Goal: Information Seeking & Learning: Learn about a topic

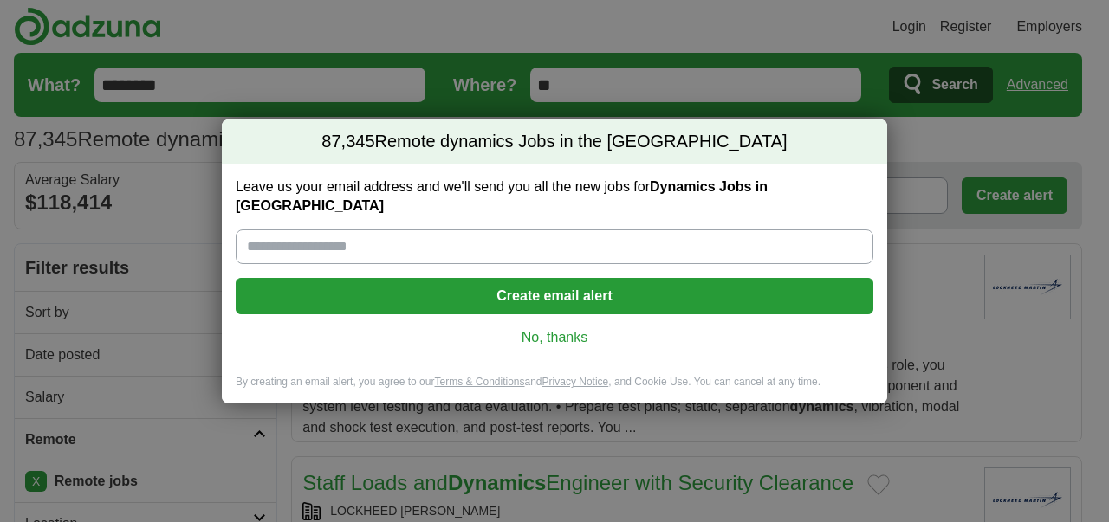
click at [535, 328] on link "No, thanks" at bounding box center [554, 337] width 610 height 19
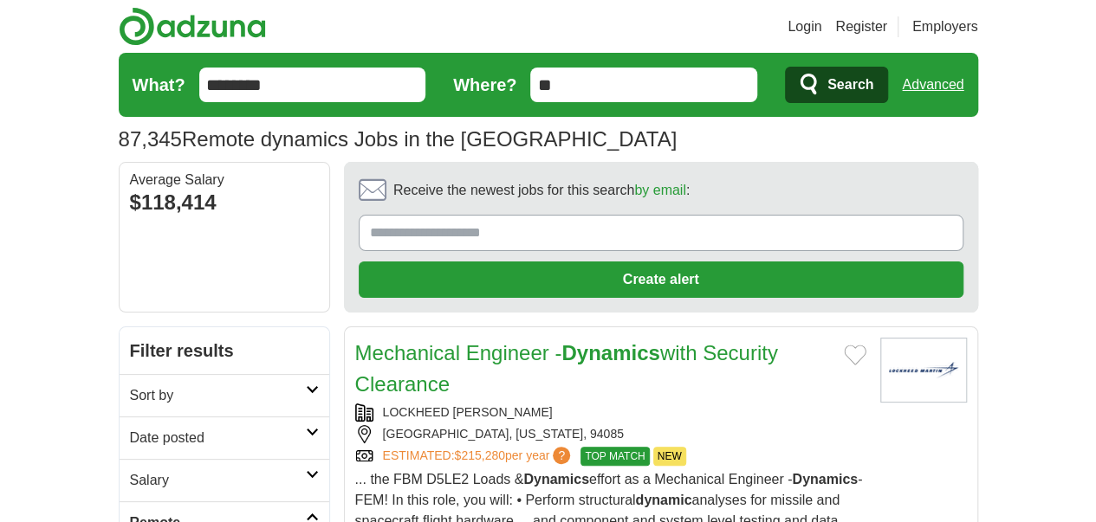
click at [166, 417] on link "Date posted" at bounding box center [225, 438] width 210 height 42
click at [130, 518] on link "Last 7 days" at bounding box center [224, 528] width 189 height 21
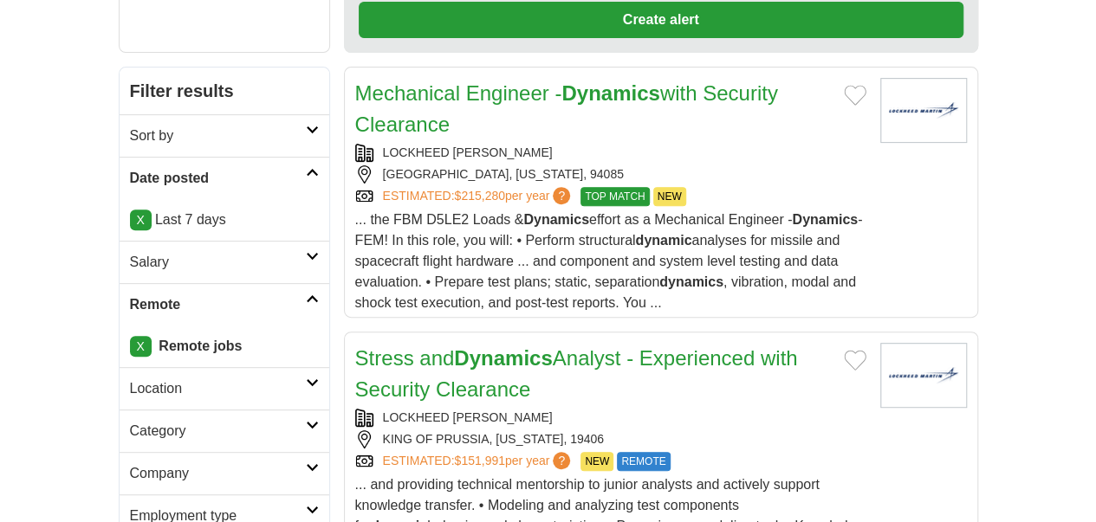
click at [132, 367] on link "Location" at bounding box center [225, 388] width 210 height 42
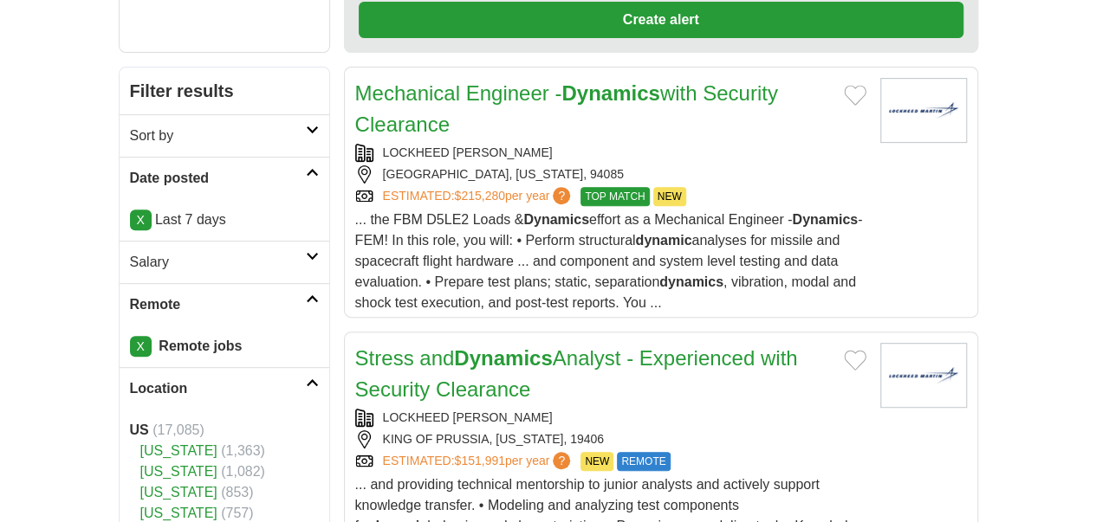
click at [306, 378] on icon at bounding box center [312, 382] width 13 height 9
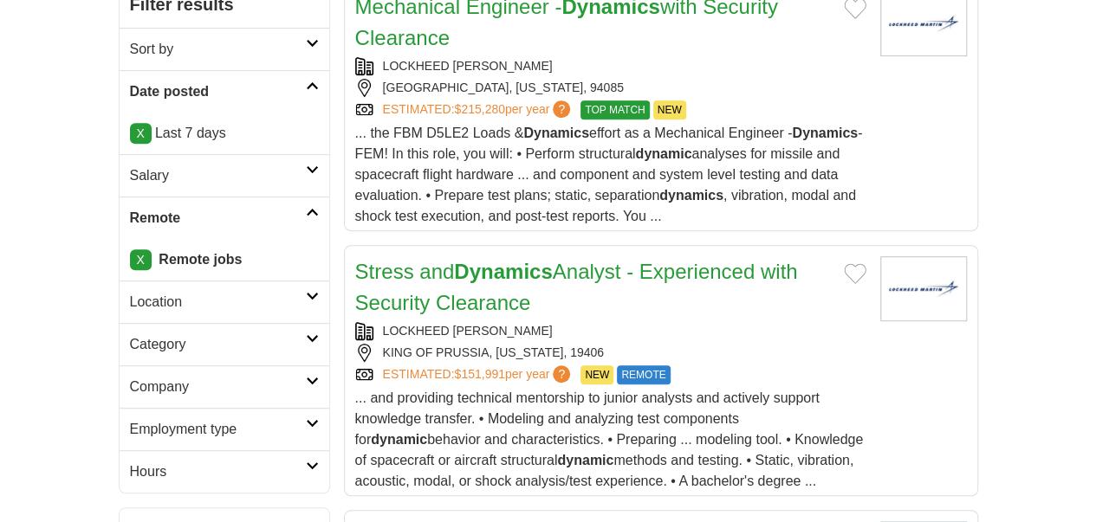
scroll to position [433, 0]
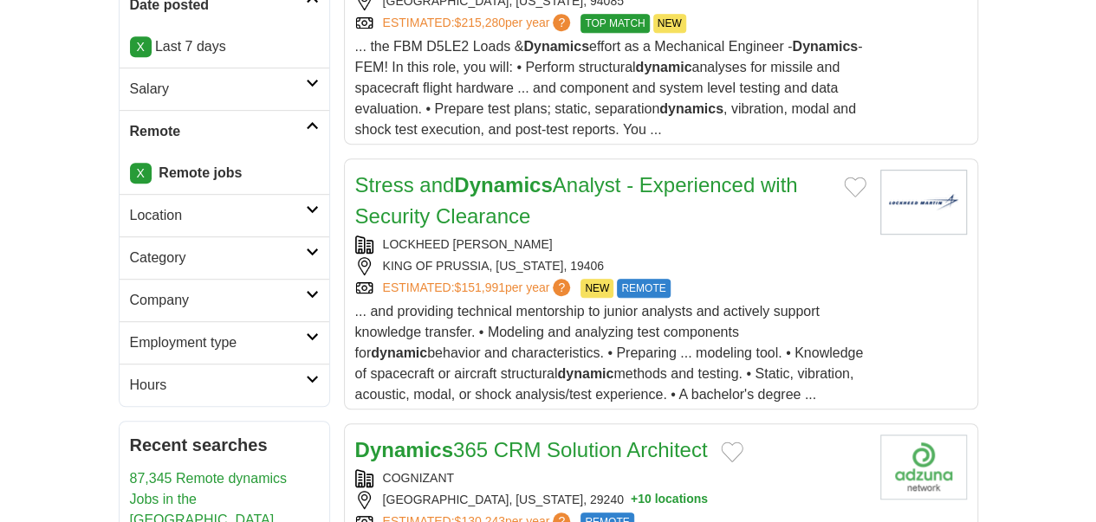
click at [184, 333] on h2 "Employment type" at bounding box center [218, 343] width 176 height 21
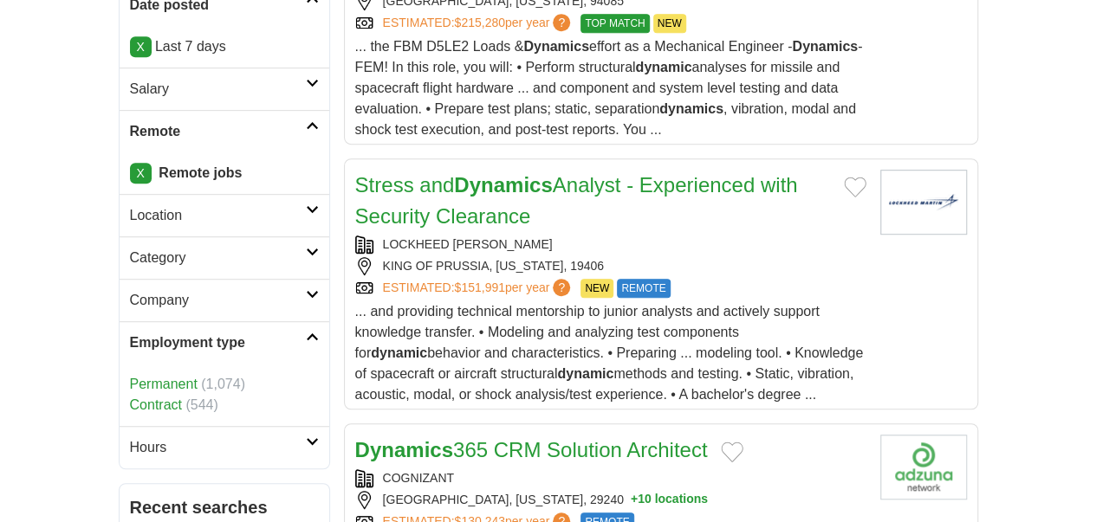
click at [267, 321] on link "Employment type" at bounding box center [225, 342] width 210 height 42
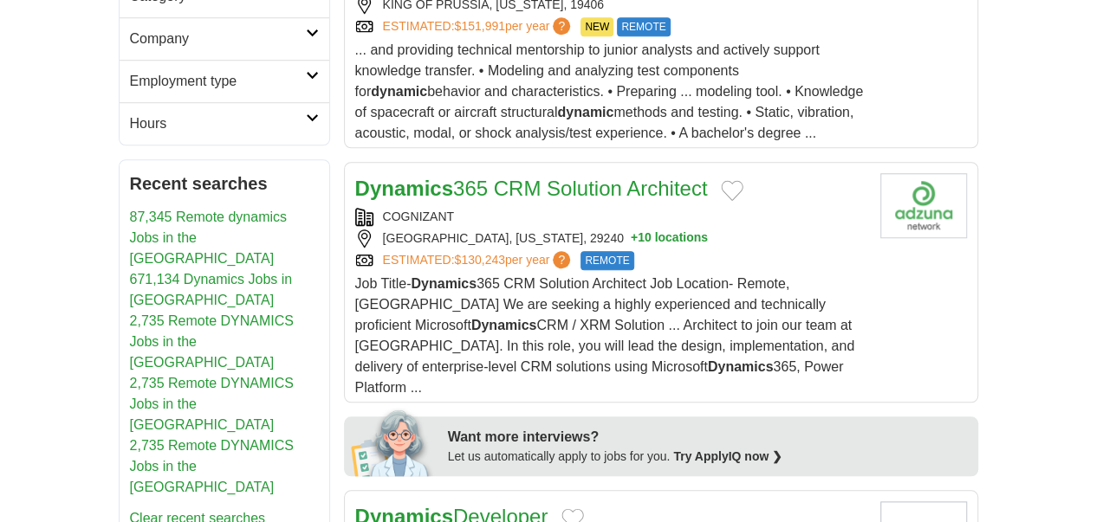
scroll to position [780, 0]
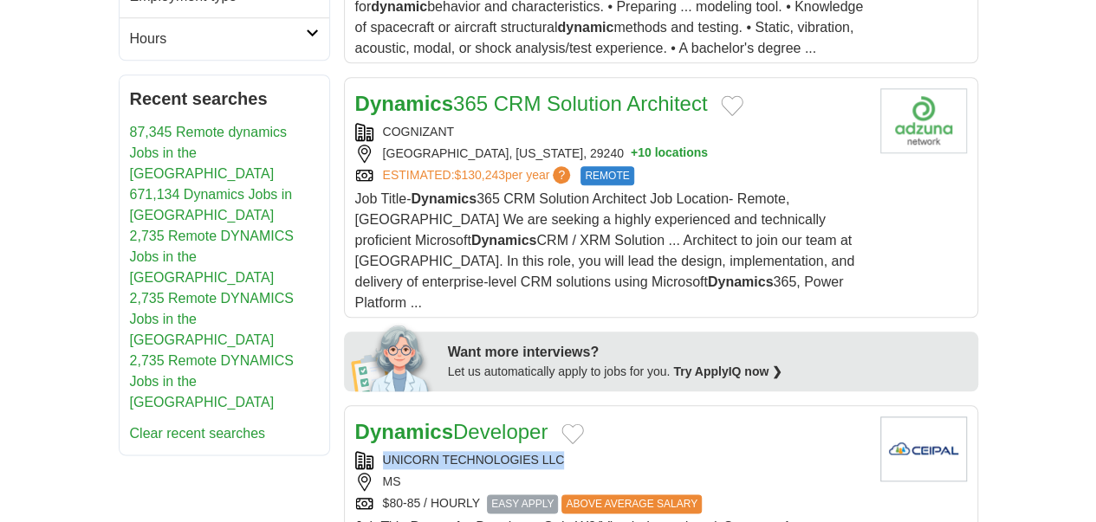
copy div "UNICORN TECHNOLOGIES LLC"
drag, startPoint x: 327, startPoint y: 257, endPoint x: 508, endPoint y: 259, distance: 181.9
click at [508, 451] on div "UNICORN TECHNOLOGIES LLC" at bounding box center [610, 460] width 511 height 18
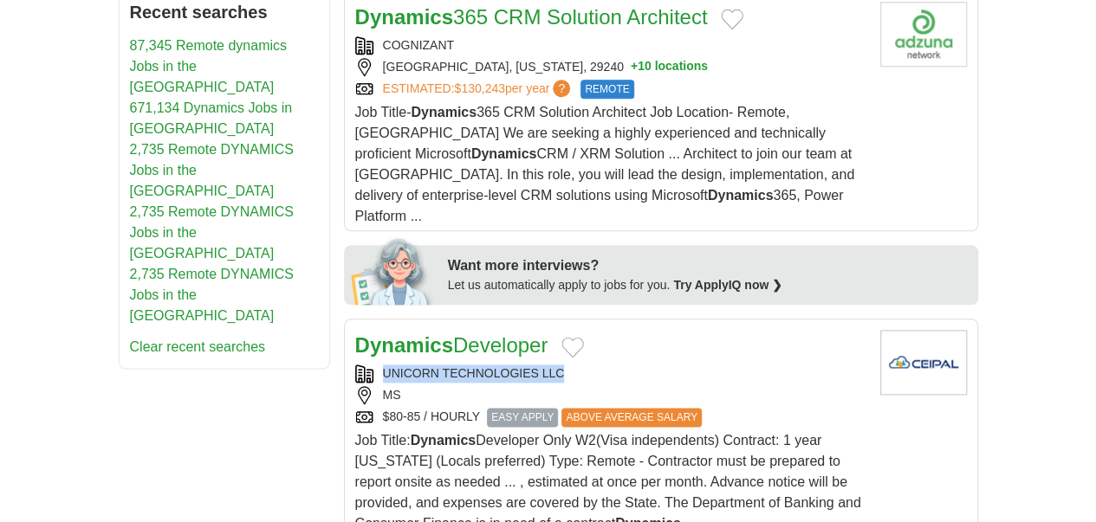
scroll to position [1039, 0]
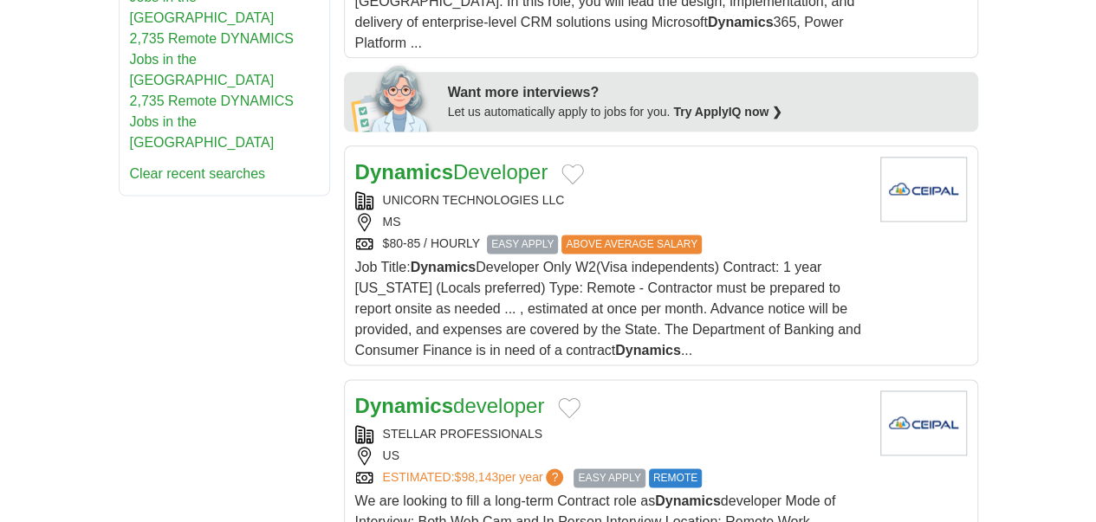
click at [464, 447] on div "US" at bounding box center [610, 456] width 511 height 18
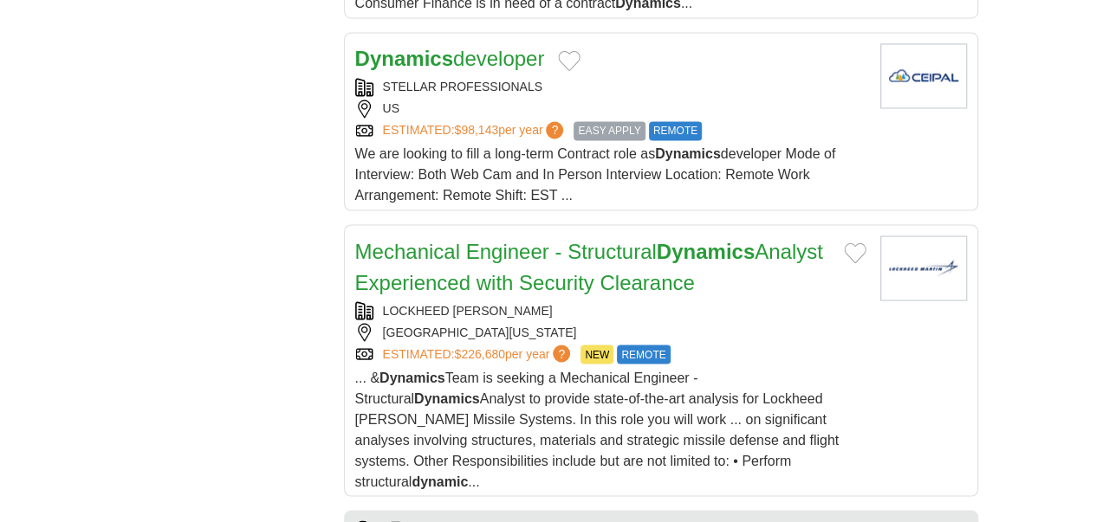
scroll to position [1472, 0]
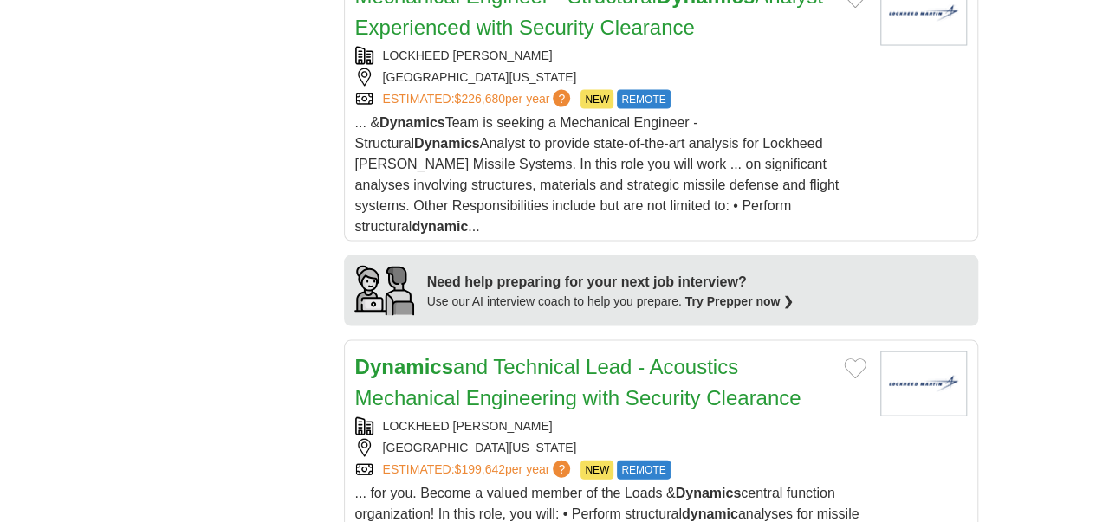
scroll to position [1646, 0]
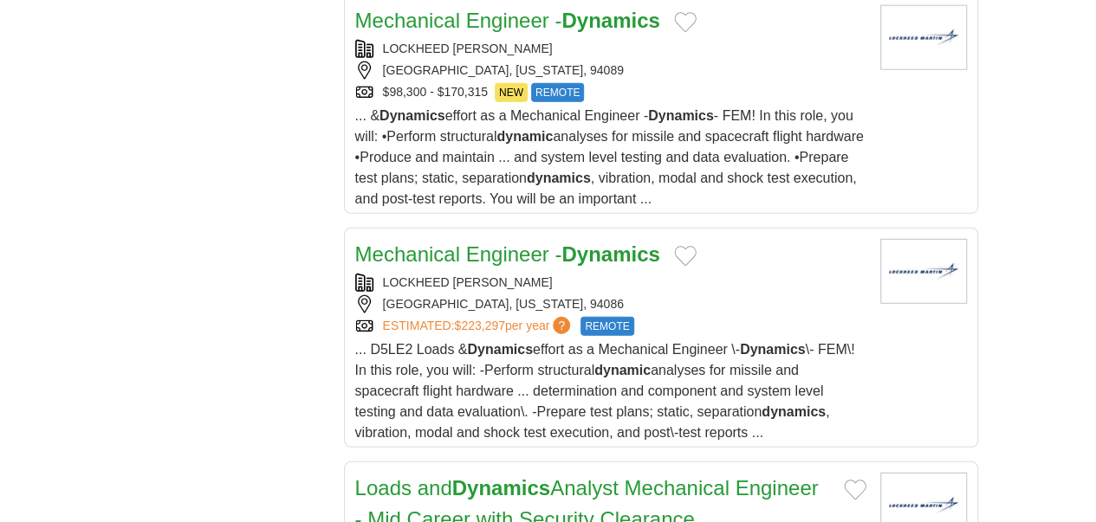
scroll to position [2339, 0]
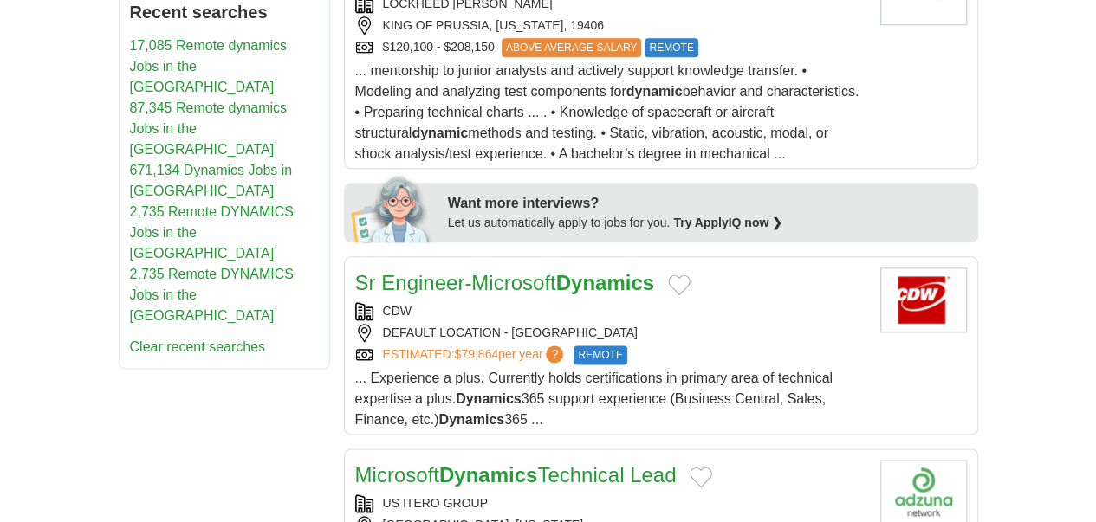
scroll to position [953, 0]
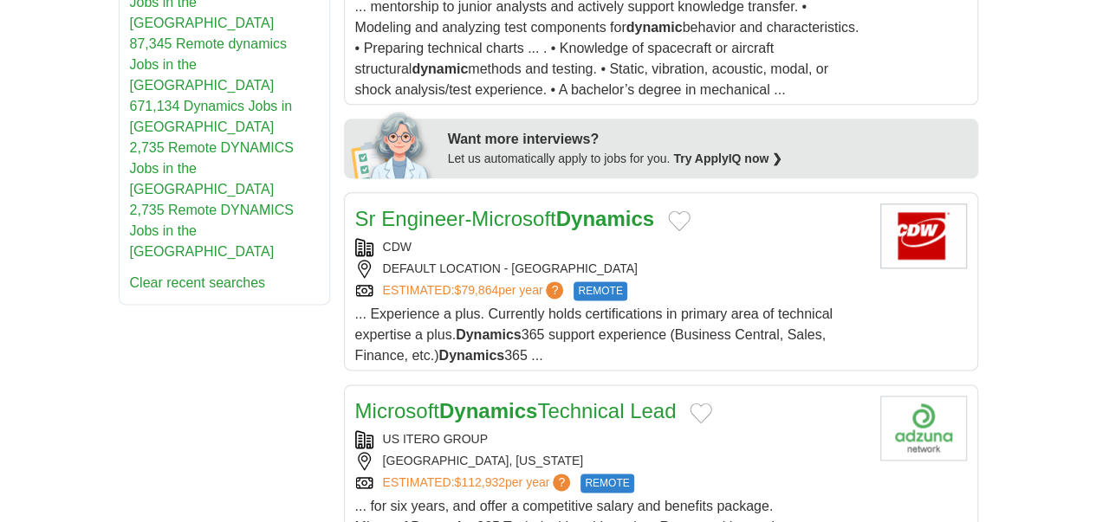
click at [671, 452] on div "HARRISBURG, PENNSYLVANIA" at bounding box center [610, 461] width 511 height 18
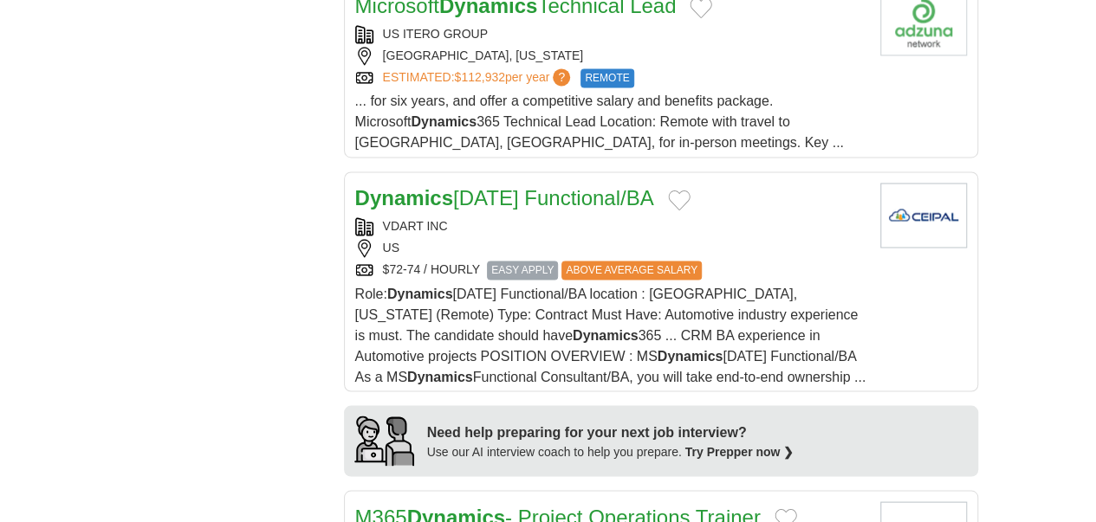
scroll to position [1386, 0]
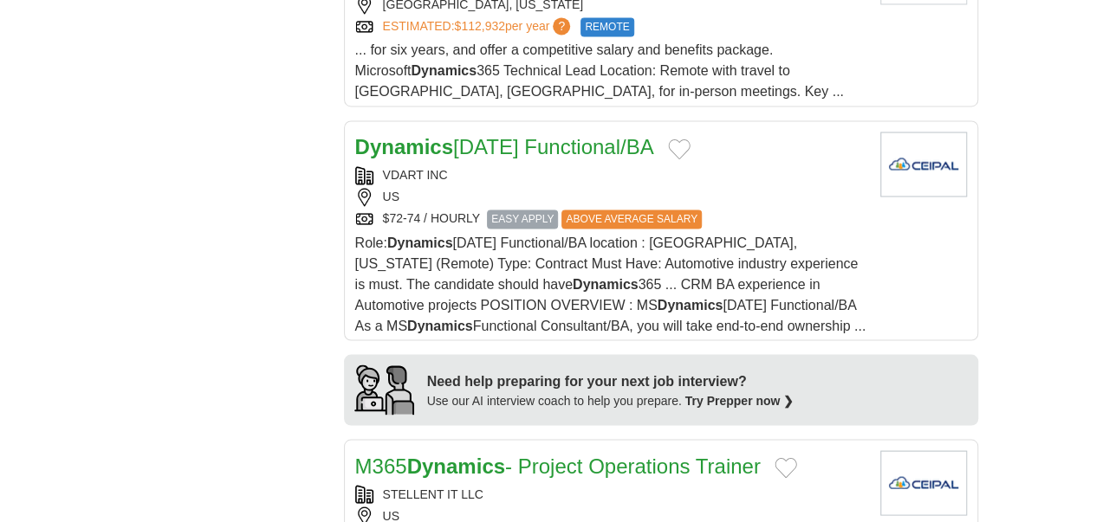
scroll to position [1559, 0]
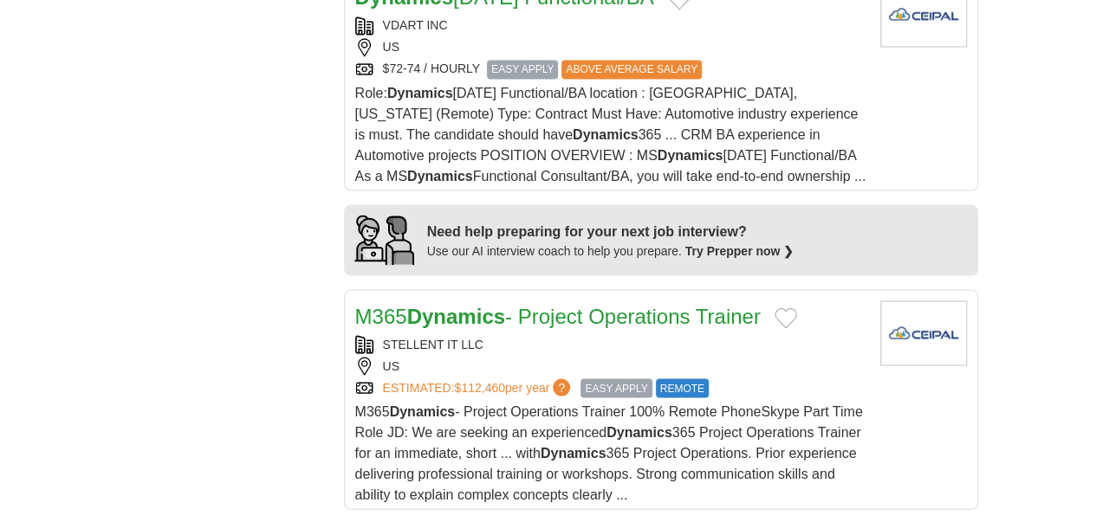
copy div "HERMITAGE INFOTECH"
drag, startPoint x: 467, startPoint y: 309, endPoint x: 326, endPoint y: 317, distance: 141.4
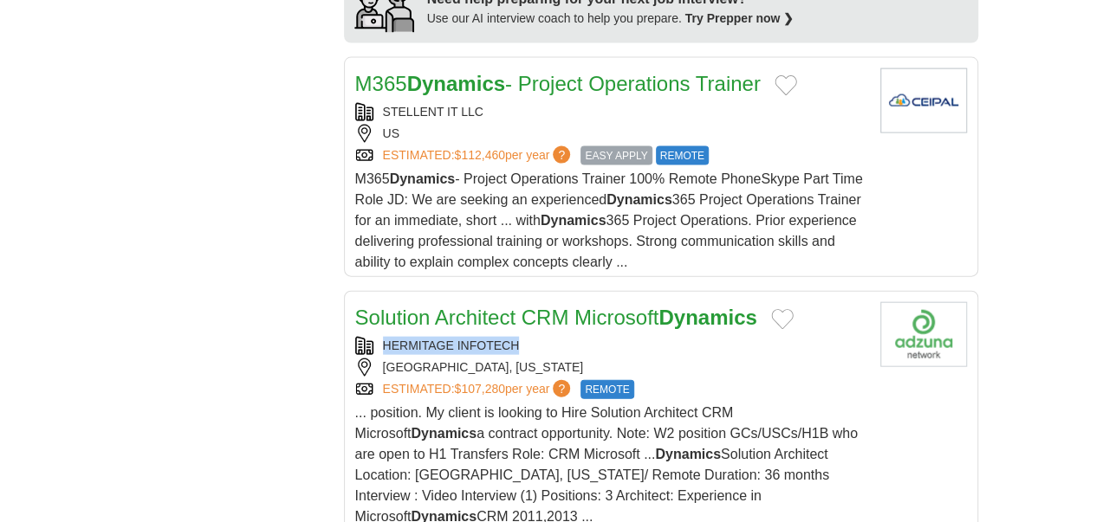
scroll to position [1819, 0]
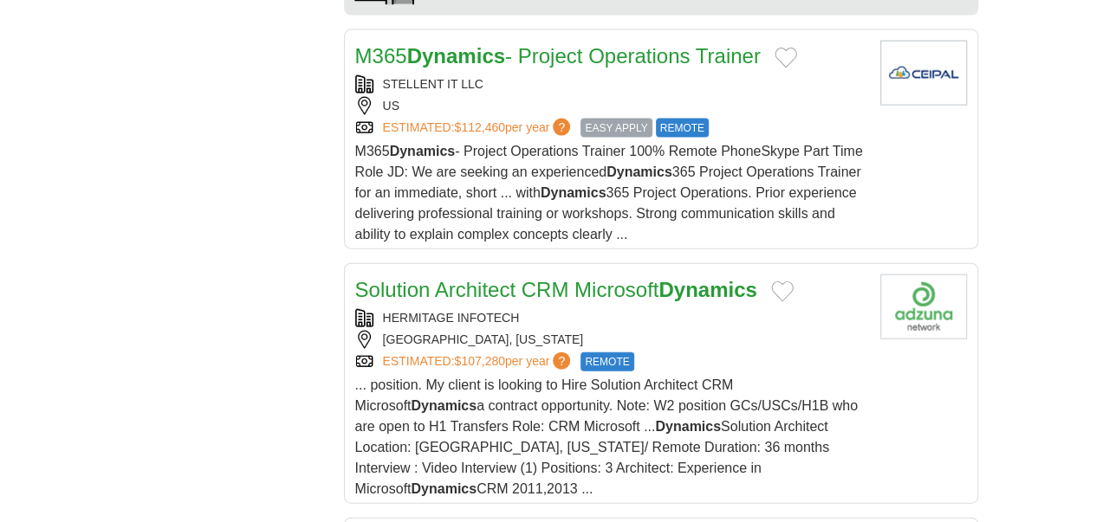
copy div "INTERTAPE POLYMER GROUP"
drag, startPoint x: 508, startPoint y: 268, endPoint x: 331, endPoint y: 276, distance: 176.9
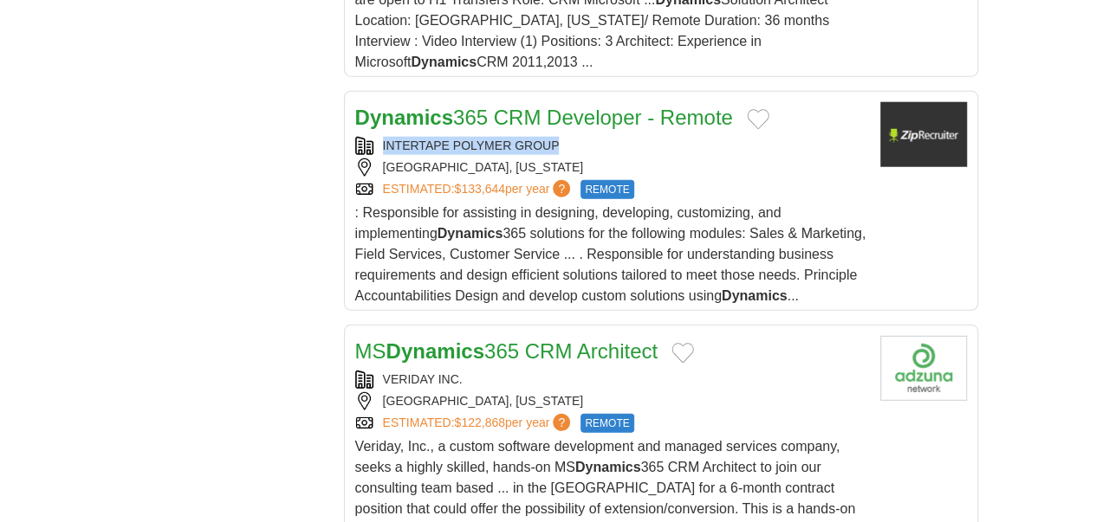
scroll to position [2252, 0]
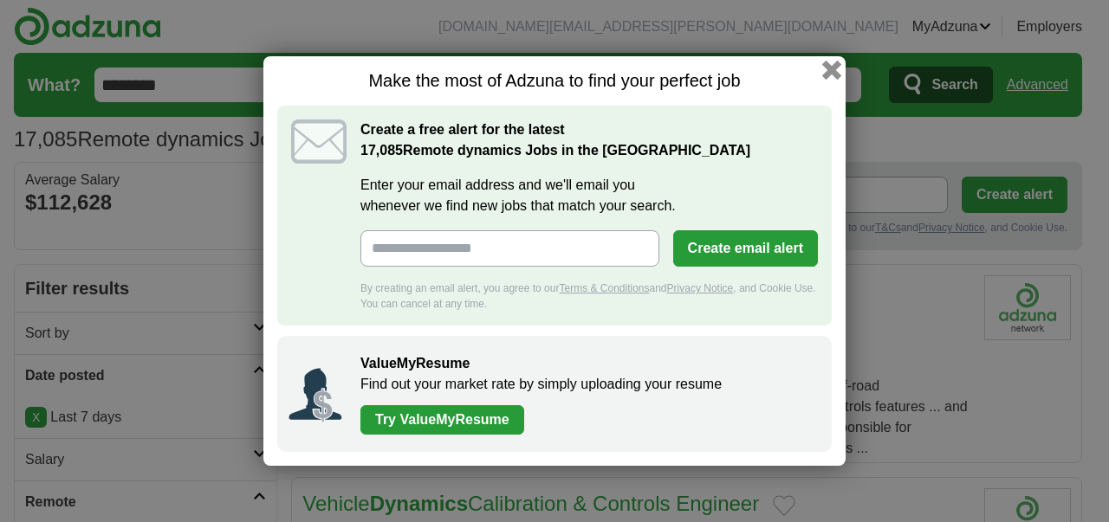
click at [831, 70] on button "button" at bounding box center [831, 70] width 19 height 19
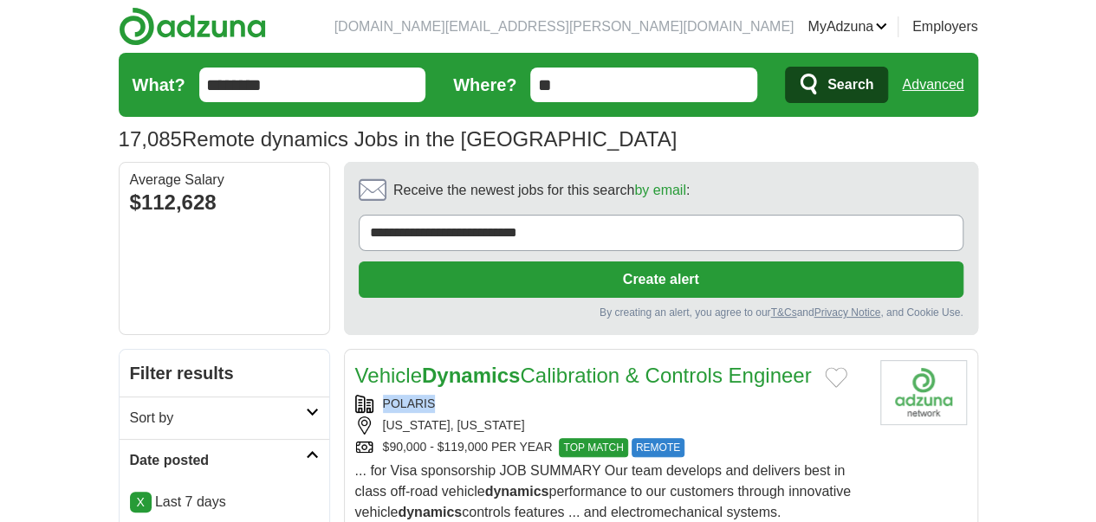
drag, startPoint x: 408, startPoint y: 318, endPoint x: 330, endPoint y: 314, distance: 78.1
click at [355, 395] on div "POLARIS" at bounding box center [610, 404] width 511 height 18
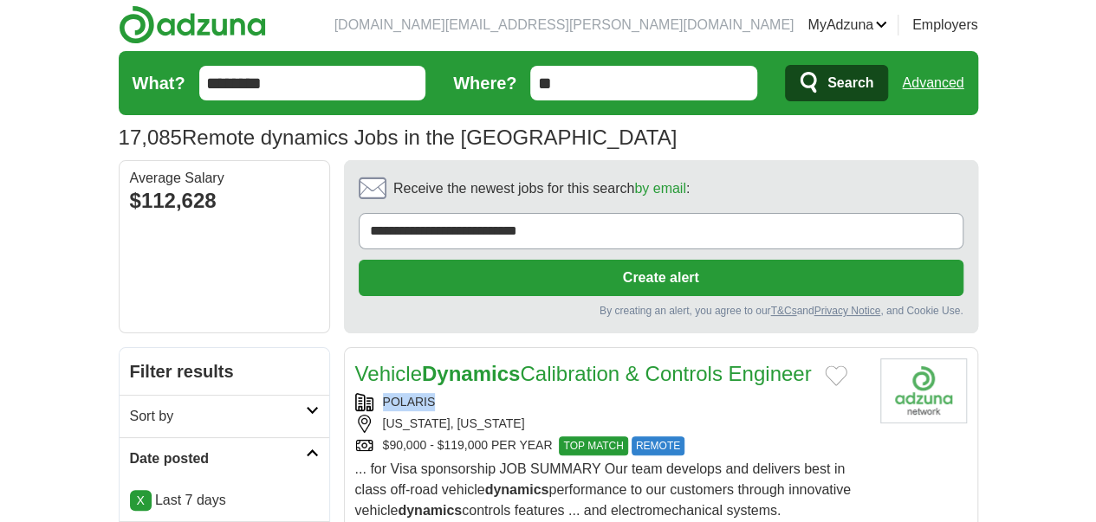
scroll to position [173, 0]
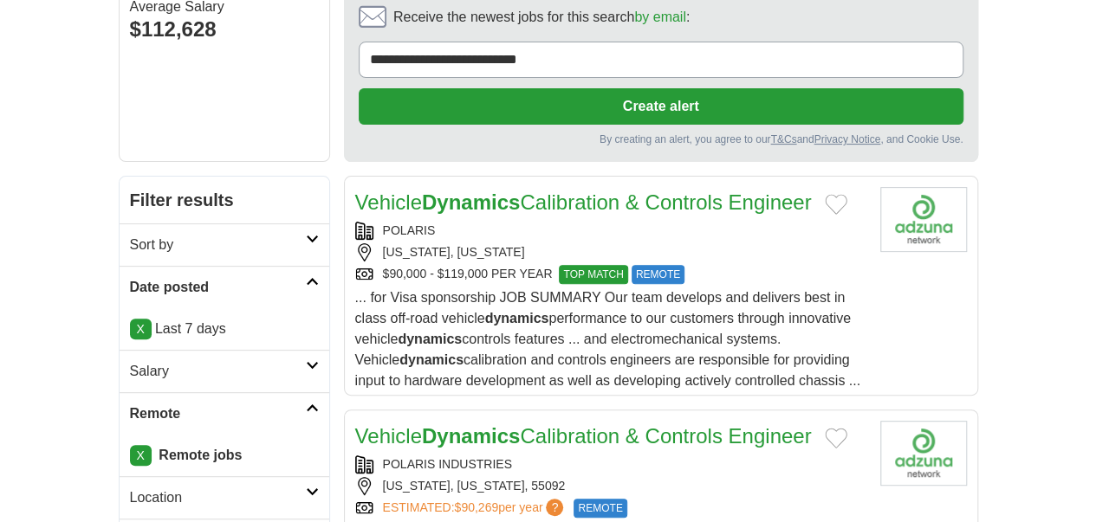
click at [665, 477] on div "WYOMING, MINNESOTA, 55092" at bounding box center [610, 486] width 511 height 18
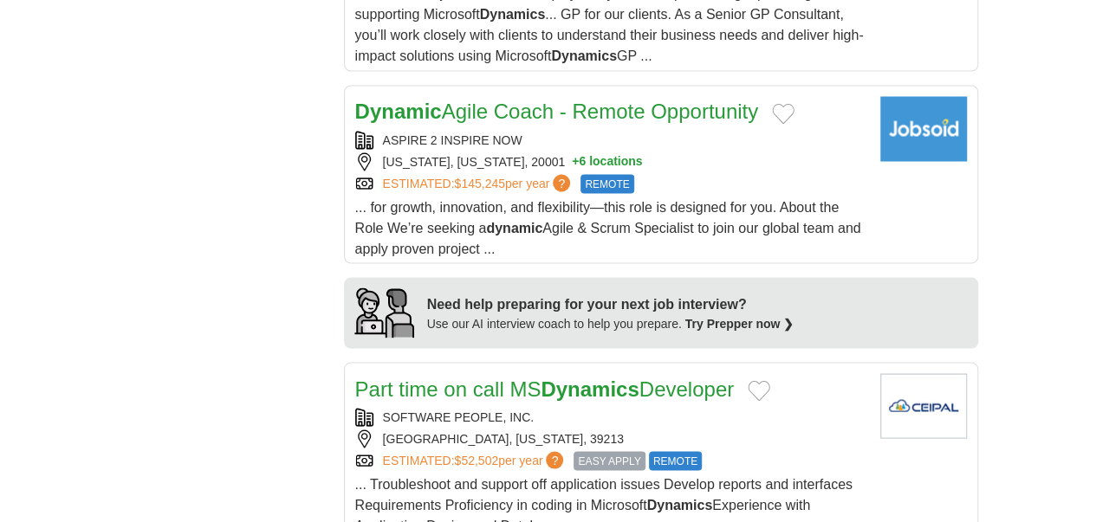
scroll to position [1559, 0]
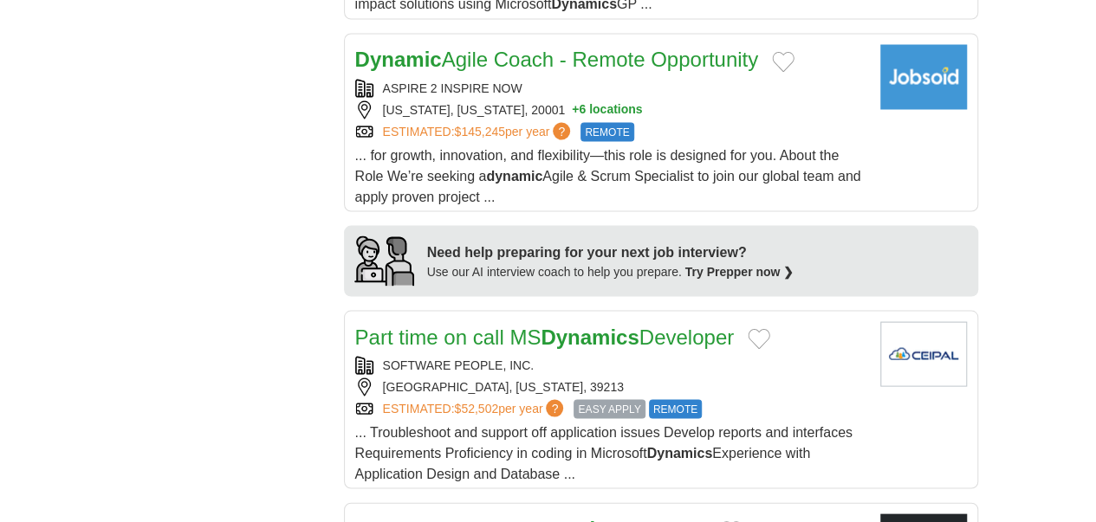
click at [525, 514] on h2 "Test Analyst – MS Dynamics 365 CRM" at bounding box center [531, 529] width 352 height 31
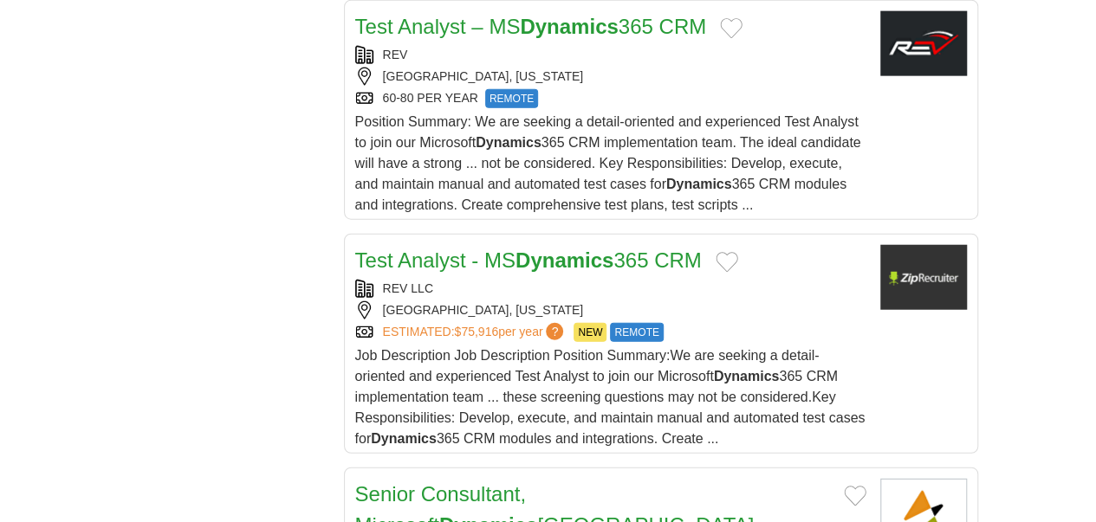
scroll to position [2079, 0]
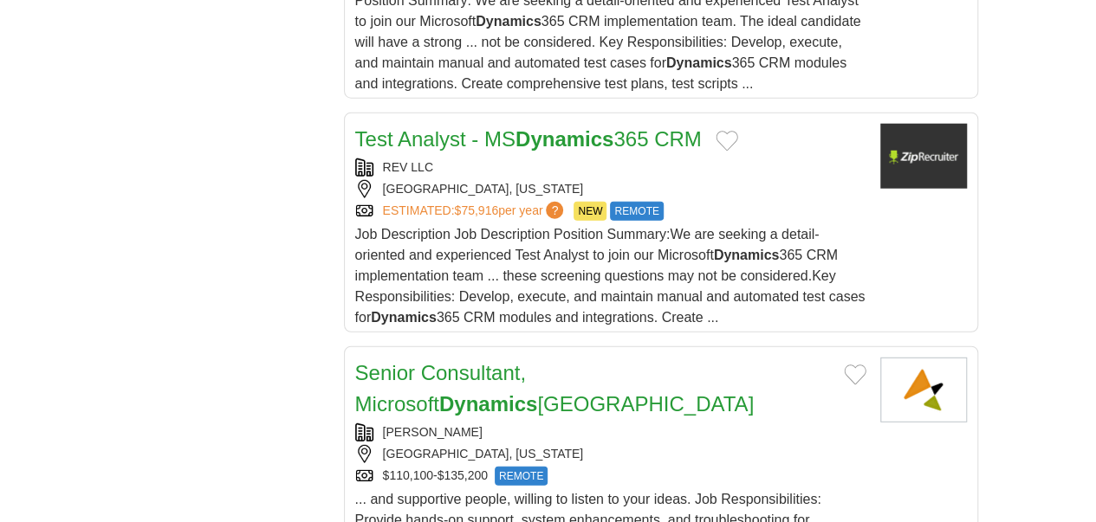
scroll to position [2252, 0]
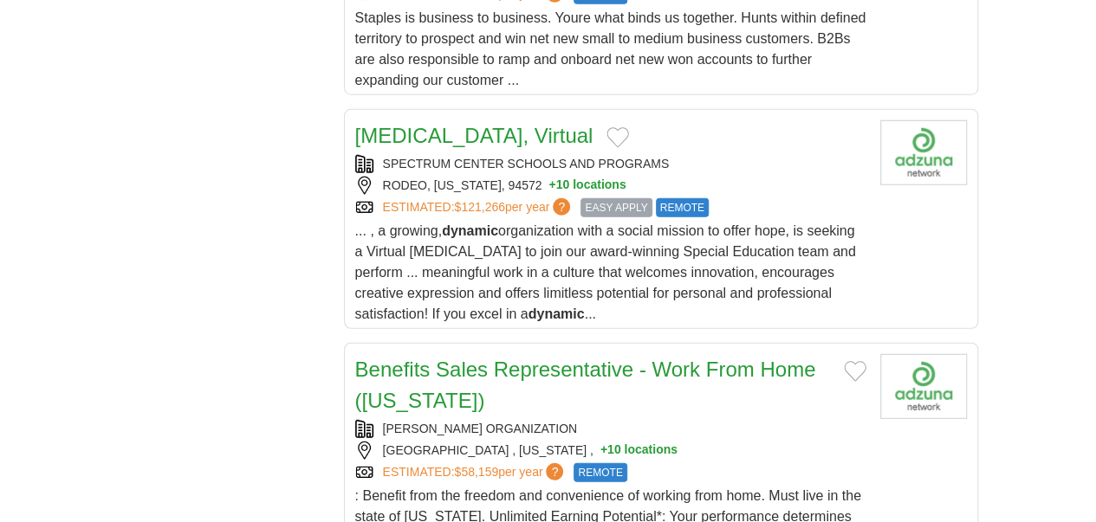
scroll to position [2165, 0]
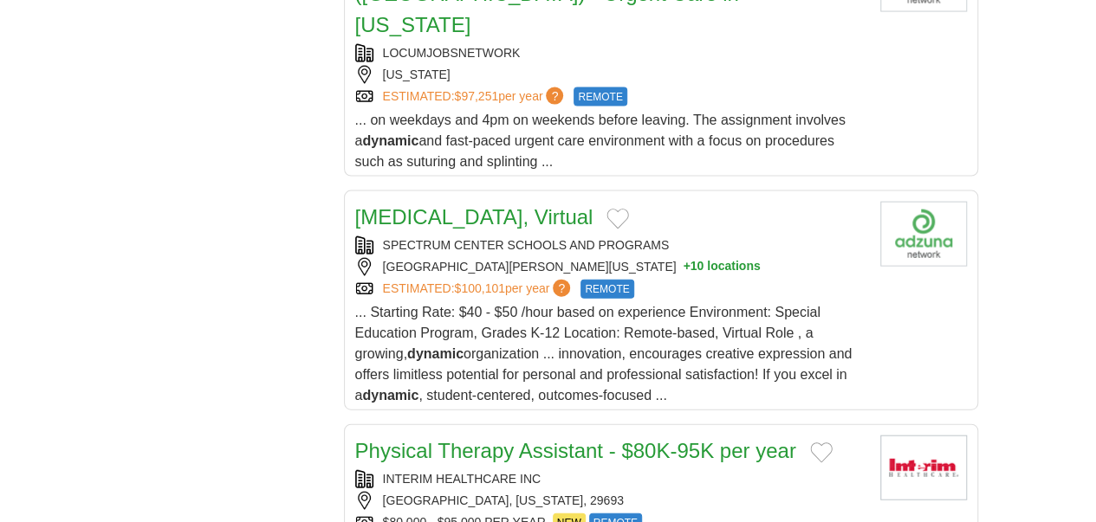
scroll to position [1905, 0]
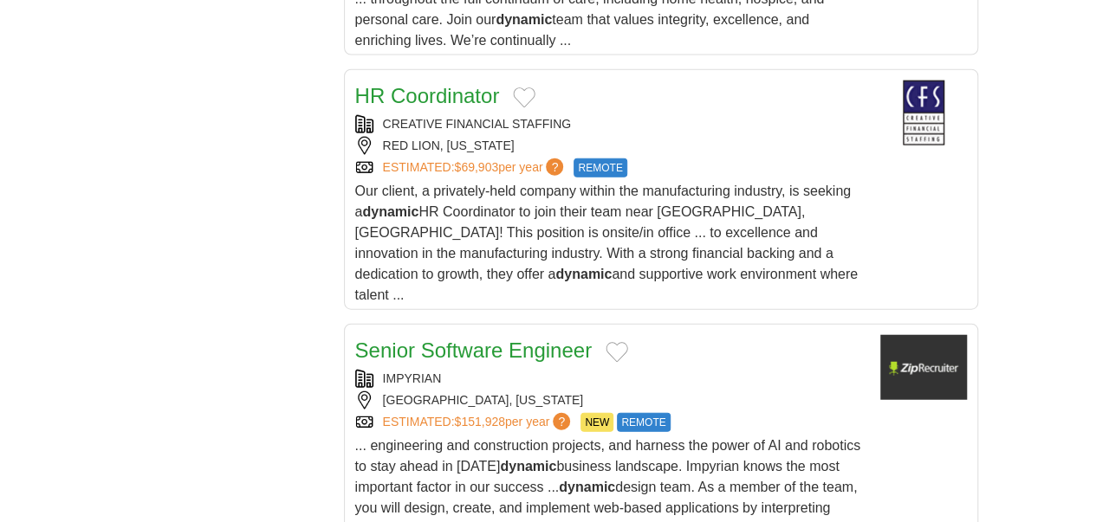
scroll to position [2079, 0]
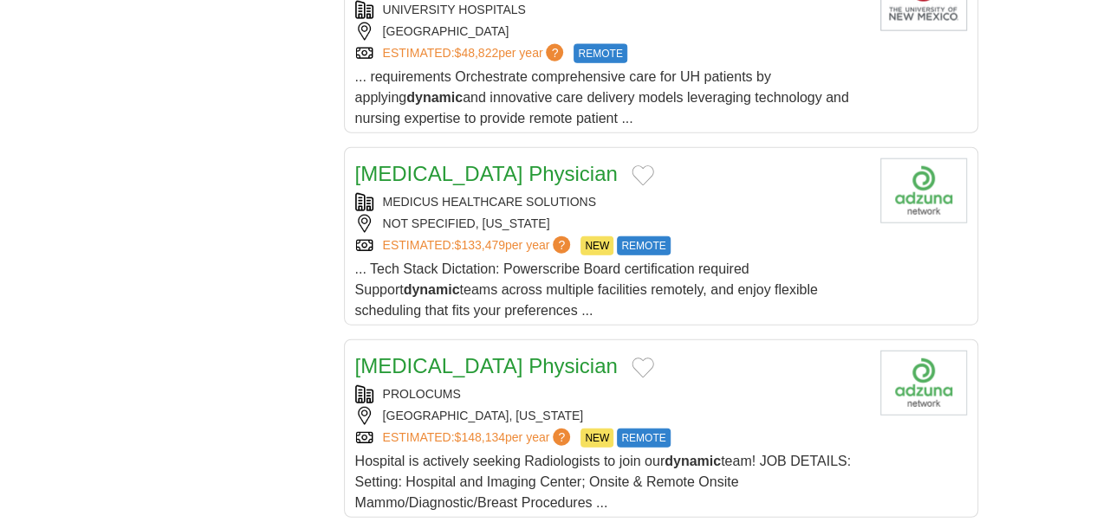
scroll to position [2079, 0]
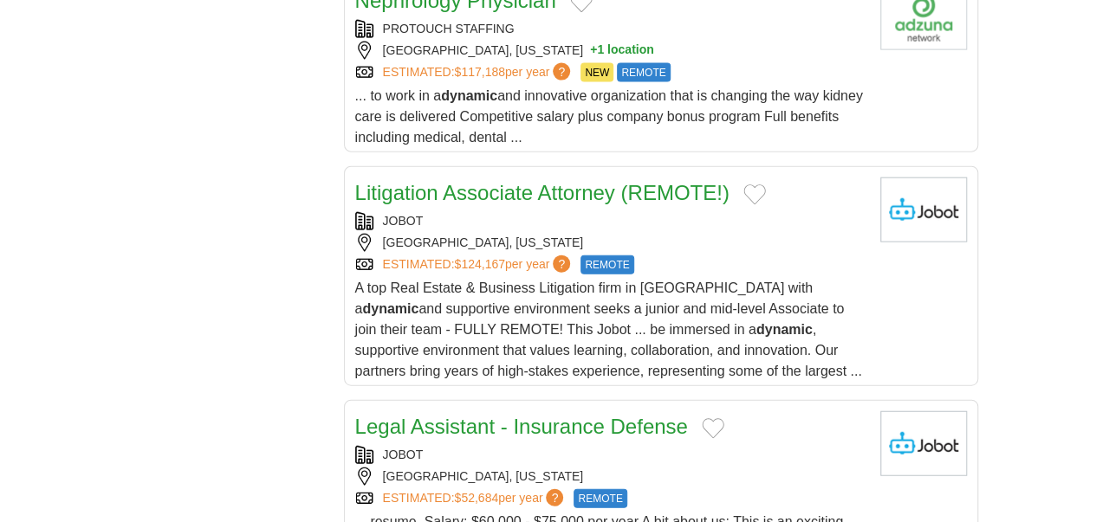
scroll to position [1992, 0]
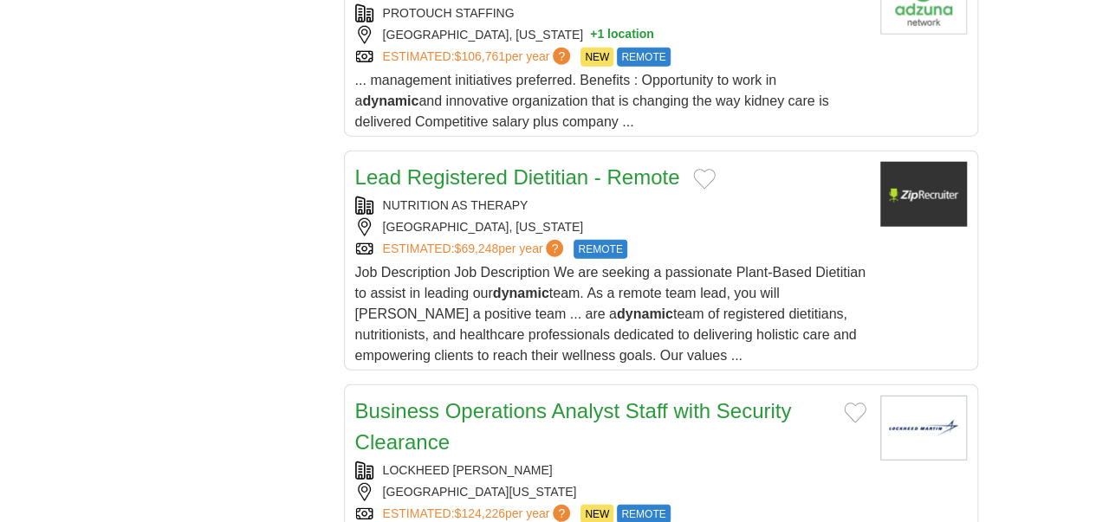
scroll to position [2165, 0]
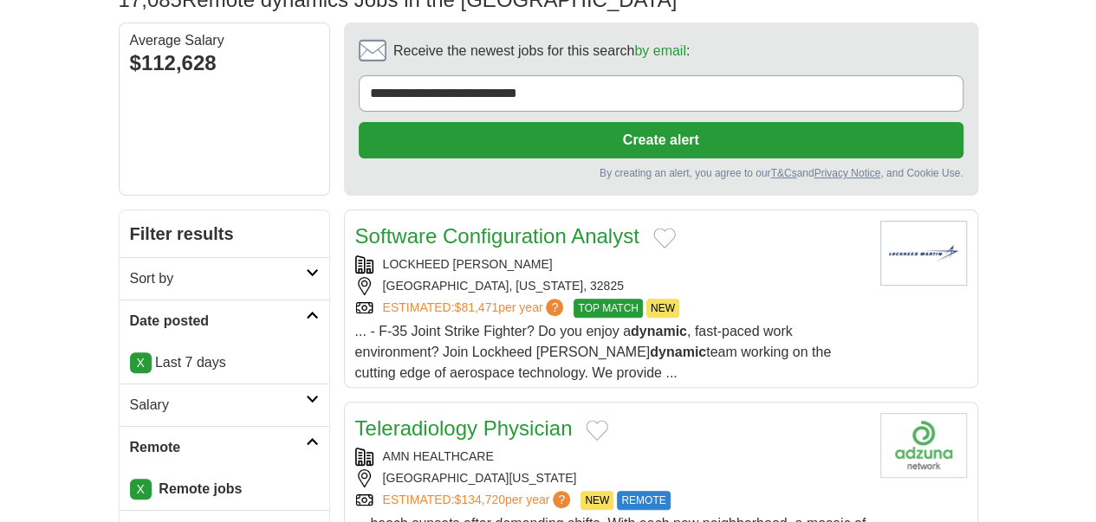
scroll to position [173, 0]
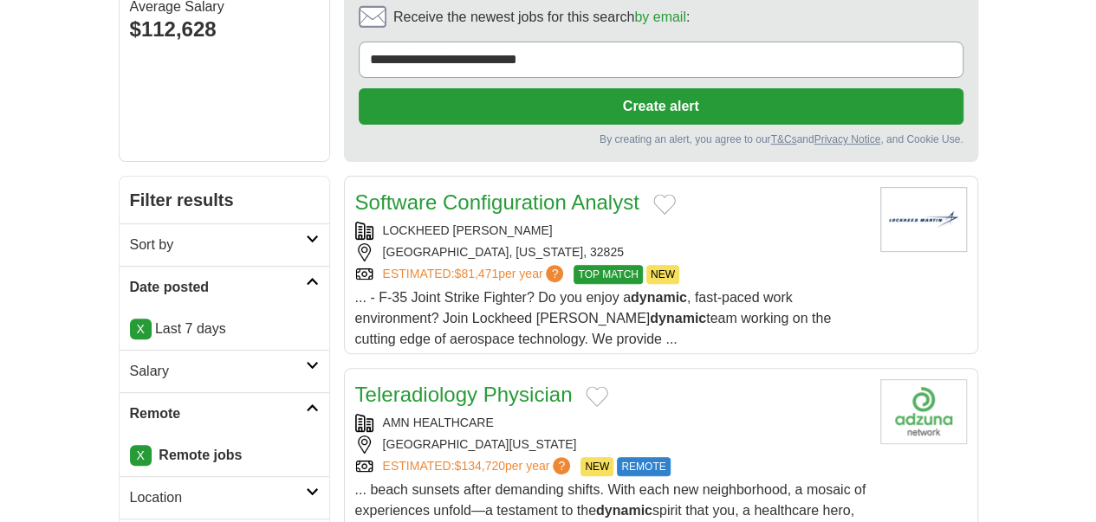
click at [610, 414] on div "AMN HEALTHCARE [GEOGRAPHIC_DATA], [US_STATE], 90033 ESTIMATED: $134,720 per yea…" at bounding box center [610, 445] width 511 height 62
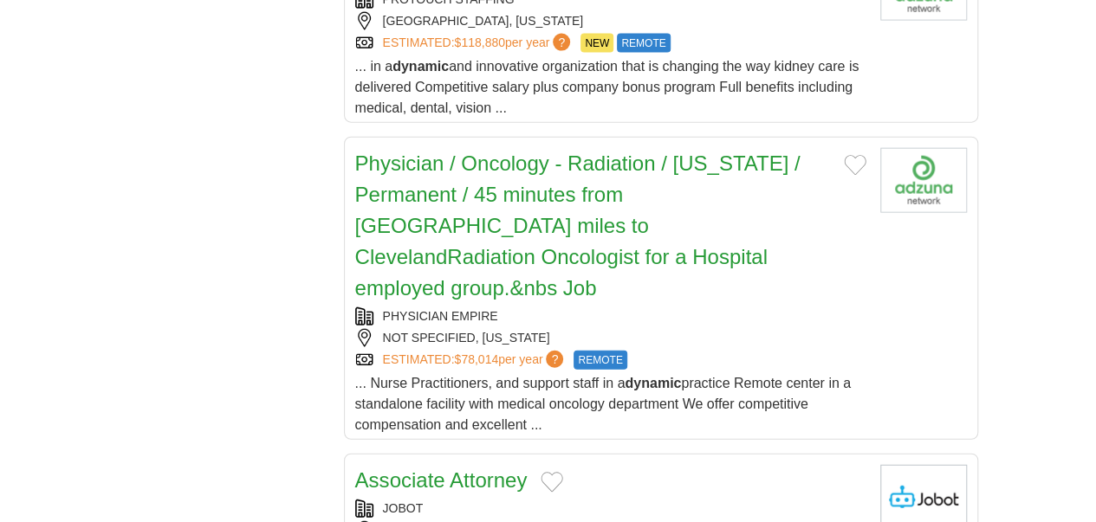
scroll to position [1992, 0]
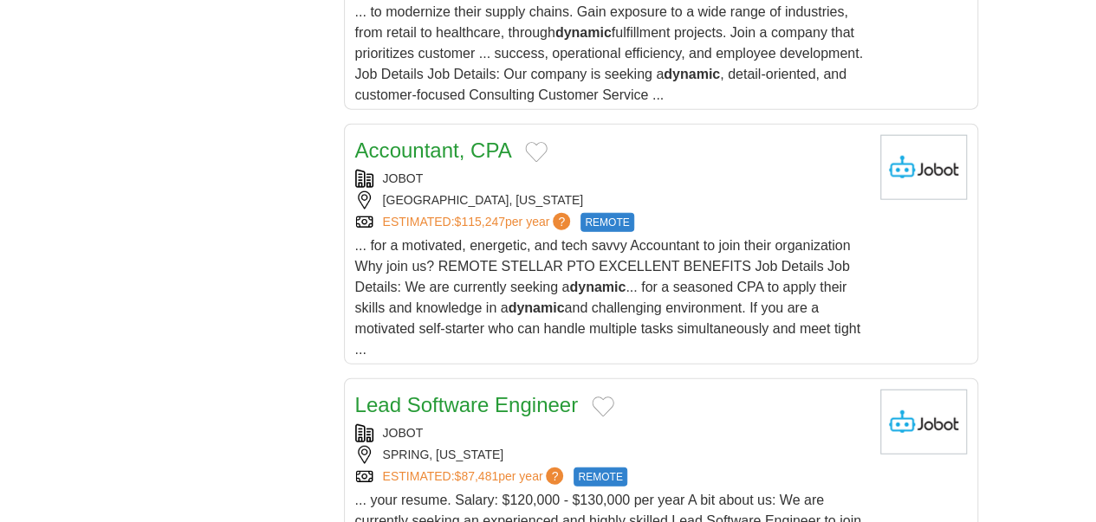
scroll to position [1992, 0]
